Goal: Transaction & Acquisition: Book appointment/travel/reservation

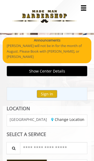
click at [45, 90] on button "Sign In" at bounding box center [47, 94] width 20 height 8
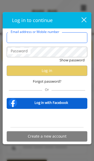
type input "**********"
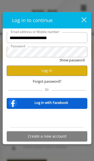
click at [25, 74] on button "Log in" at bounding box center [47, 71] width 80 height 10
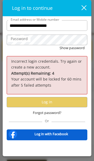
click at [17, 36] on label "Password" at bounding box center [19, 39] width 22 height 6
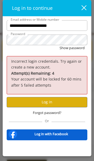
click at [62, 97] on button "Log in" at bounding box center [47, 102] width 80 height 10
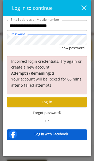
click at [72, 45] on button "Show password" at bounding box center [71, 48] width 25 height 6
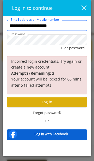
click at [38, 20] on input "**********" at bounding box center [47, 25] width 80 height 11
click at [32, 20] on input "*********" at bounding box center [47, 25] width 80 height 11
click at [72, 45] on button "Hide password" at bounding box center [73, 48] width 24 height 6
click at [72, 45] on button "Show password" at bounding box center [71, 48] width 25 height 6
type input "*"
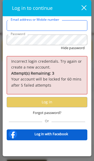
type input "**********"
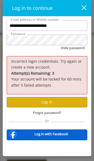
click at [59, 97] on button "Log in" at bounding box center [47, 102] width 80 height 10
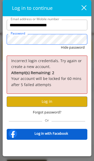
scroll to position [0, 0]
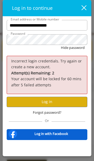
click at [53, 110] on span "Forgot password?" at bounding box center [47, 113] width 28 height 6
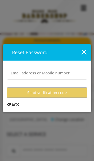
scroll to position [0, 0]
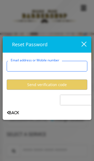
click at [20, 66] on input "Email address or Mobile number" at bounding box center [47, 66] width 80 height 11
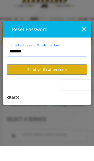
type input "********"
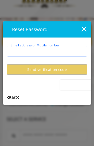
type input "**********"
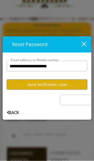
scroll to position [15, 0]
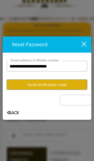
click at [27, 85] on button "Send verification code" at bounding box center [47, 84] width 80 height 10
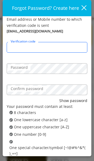
click at [19, 43] on input "Verification code" at bounding box center [47, 47] width 80 height 11
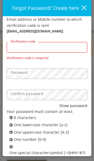
scroll to position [0, 0]
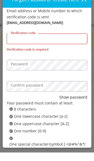
click at [13, 42] on input "Verification code" at bounding box center [47, 47] width 80 height 11
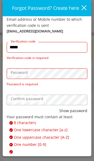
type input "******"
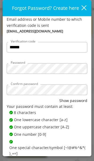
scroll to position [37, 0]
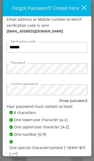
click at [55, 161] on button "Submit" at bounding box center [47, 164] width 80 height 10
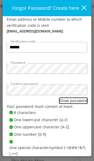
click at [79, 99] on button "Show password" at bounding box center [73, 101] width 28 height 6
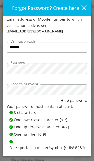
click at [57, 161] on button "Submit" at bounding box center [47, 164] width 80 height 10
click at [51, 161] on button "Submit" at bounding box center [47, 164] width 80 height 10
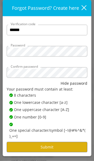
scroll to position [79, 0]
click at [54, 144] on button "Submit" at bounding box center [47, 147] width 80 height 10
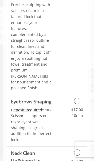
scroll to position [1574, 0]
click at [81, 147] on div "Grooming services" at bounding box center [75, 151] width 24 height 9
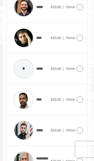
scroll to position [389, 0]
click at [79, 127] on icon at bounding box center [79, 130] width 6 height 6
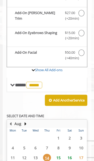
scroll to position [258, 0]
